Goal: Find specific page/section

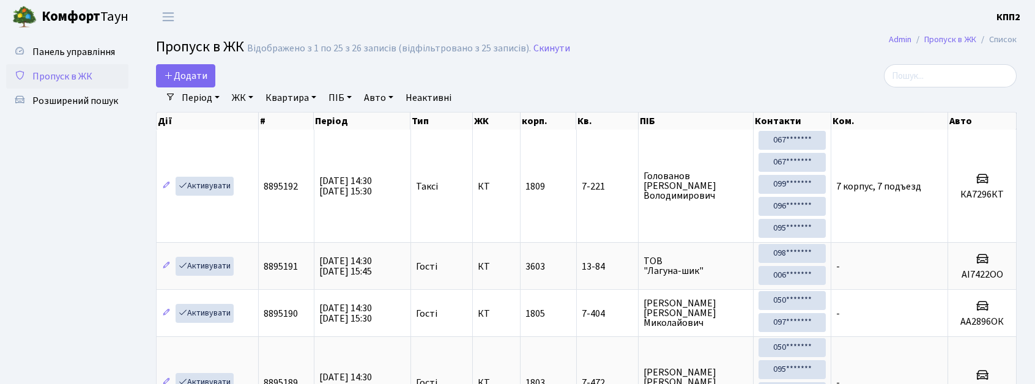
select select "25"
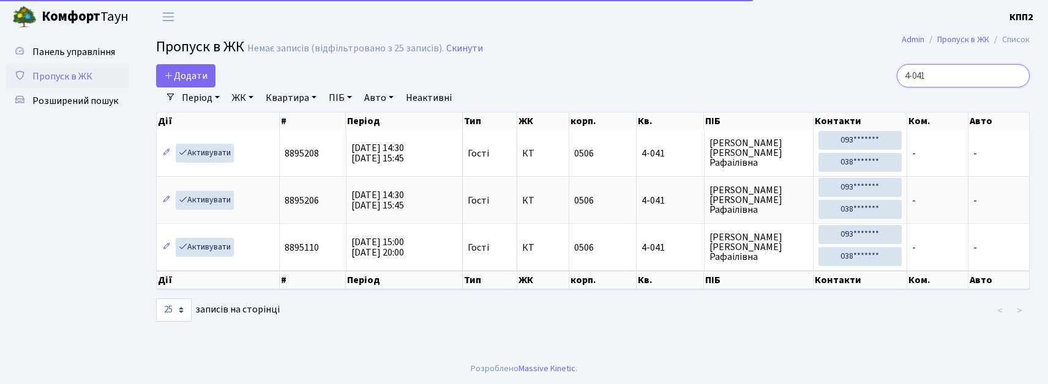
type input "4-041"
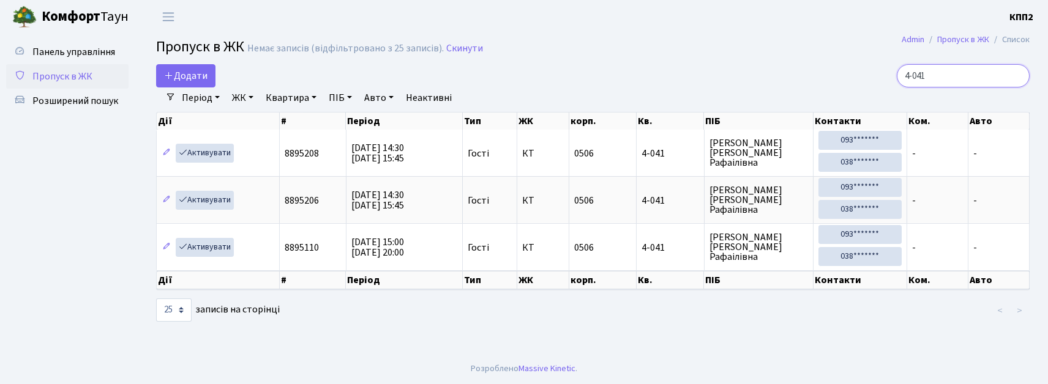
click at [1018, 76] on input "4-041" at bounding box center [963, 75] width 133 height 23
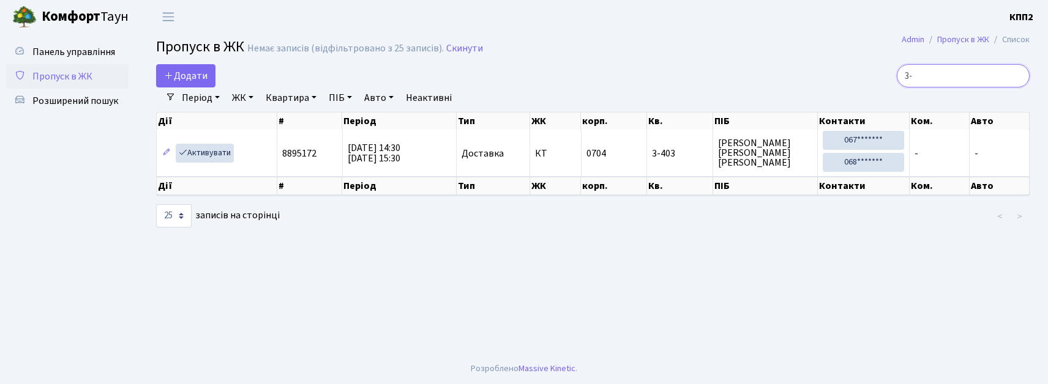
type input "3"
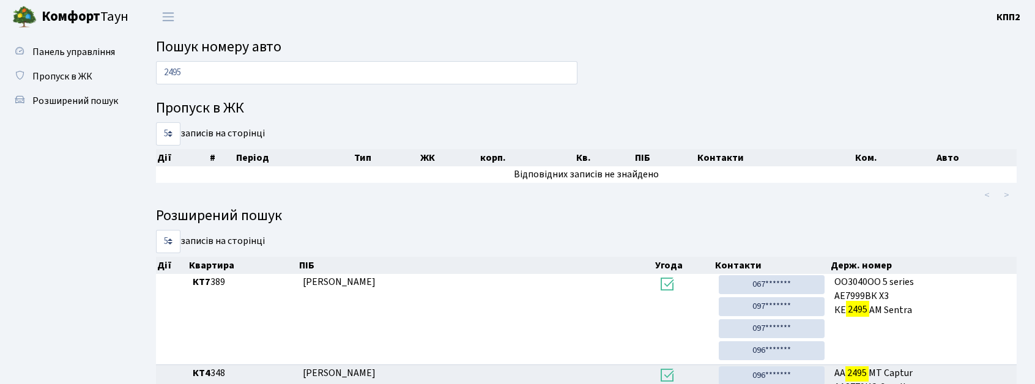
scroll to position [66, 0]
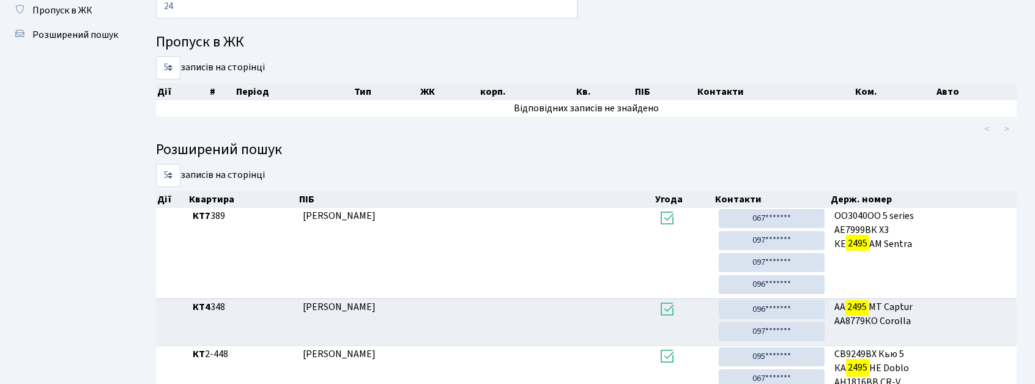
type input "2"
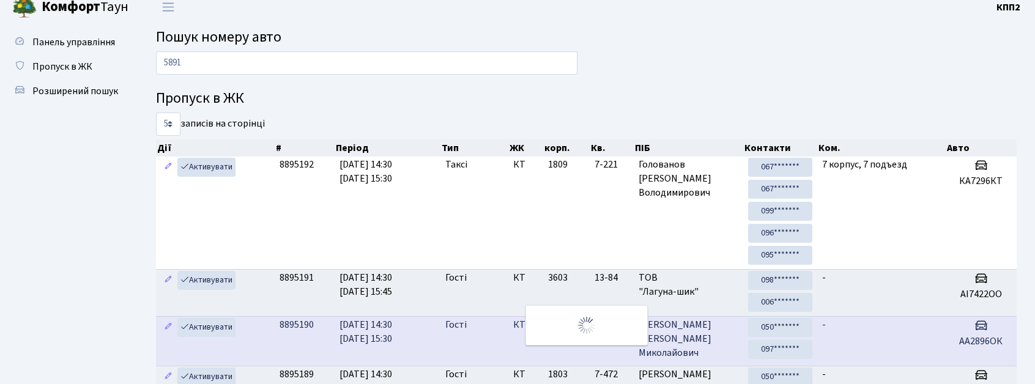
scroll to position [0, 0]
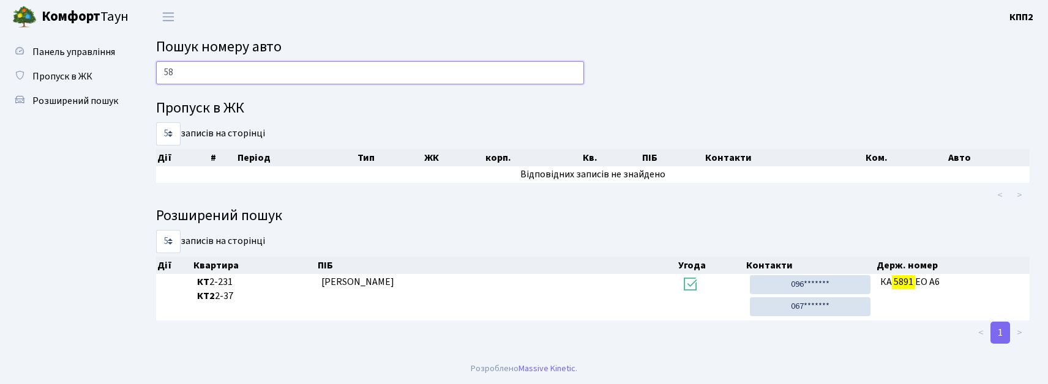
type input "5"
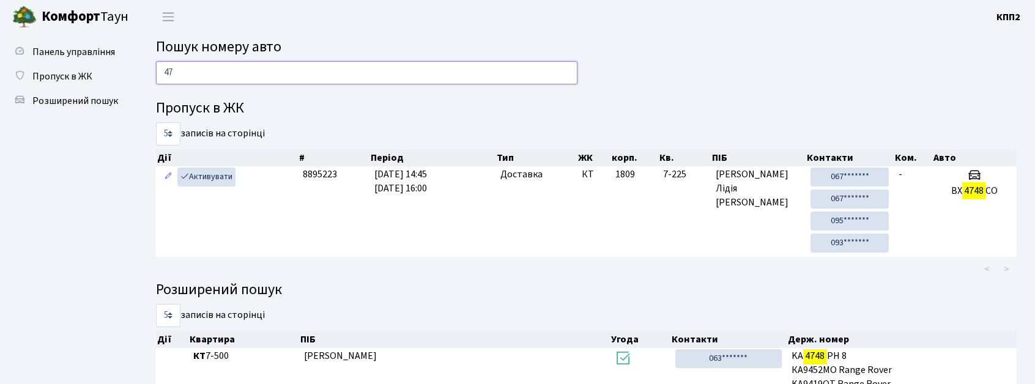
type input "4"
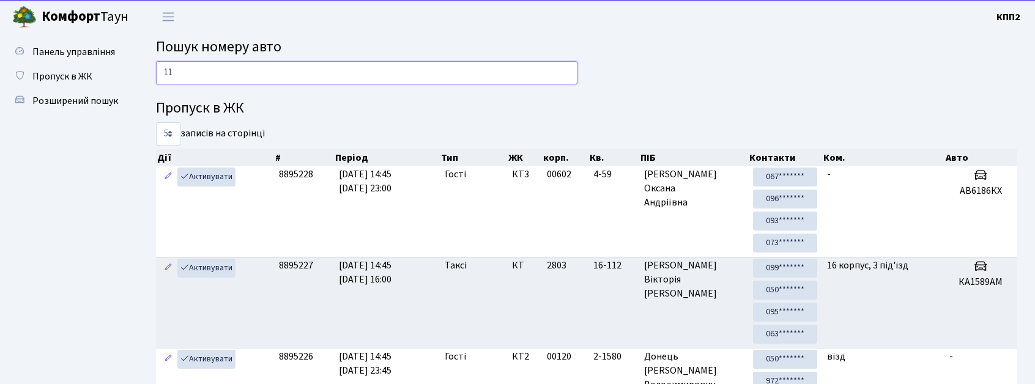
type input "1"
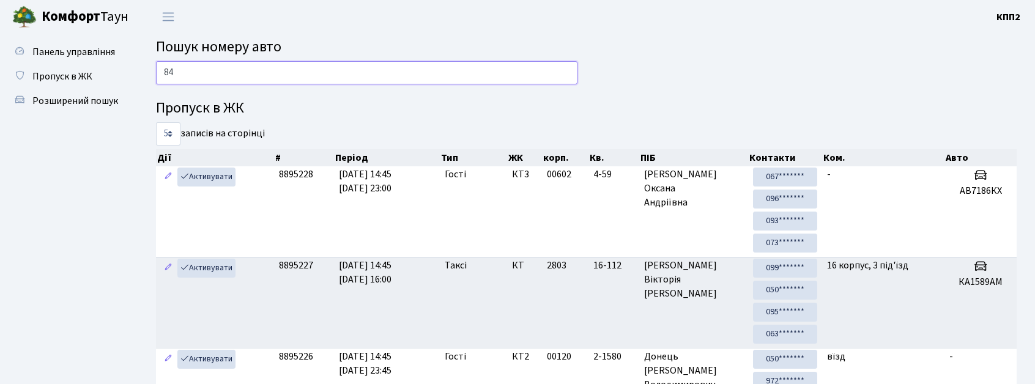
type input "8"
